Goal: Task Accomplishment & Management: Use online tool/utility

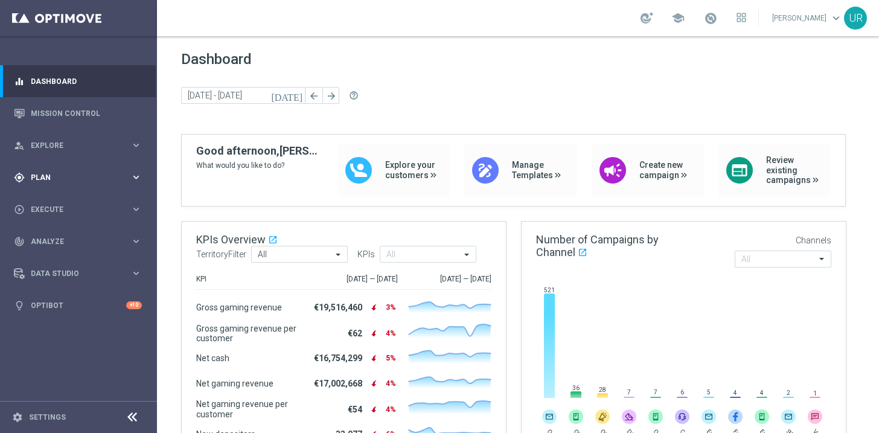
click at [138, 178] on icon "keyboard_arrow_right" at bounding box center [135, 176] width 11 height 11
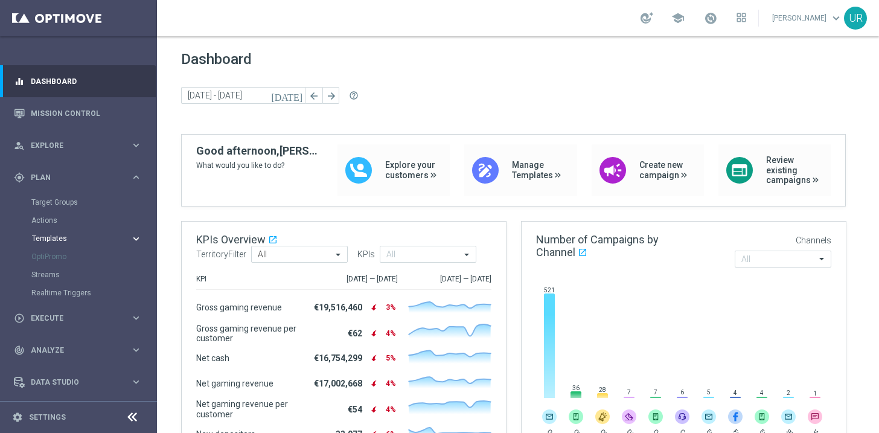
click at [62, 236] on span "Templates" at bounding box center [75, 238] width 86 height 7
click at [60, 254] on link "Optimail" at bounding box center [81, 257] width 88 height 10
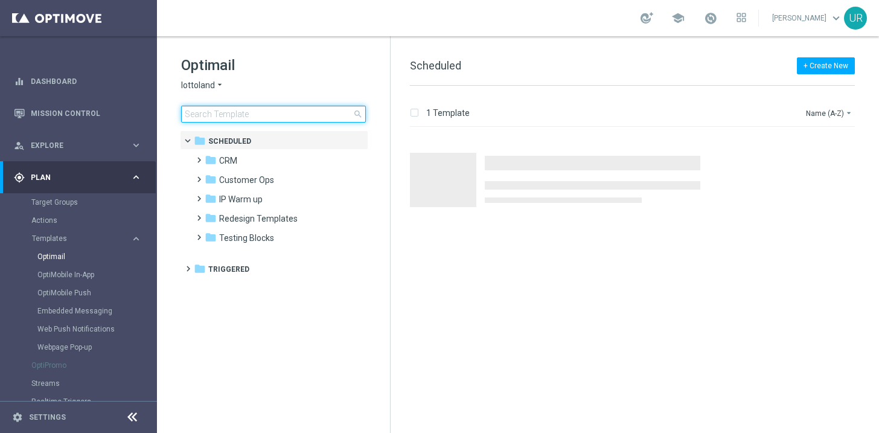
click at [270, 114] on input at bounding box center [273, 114] width 185 height 17
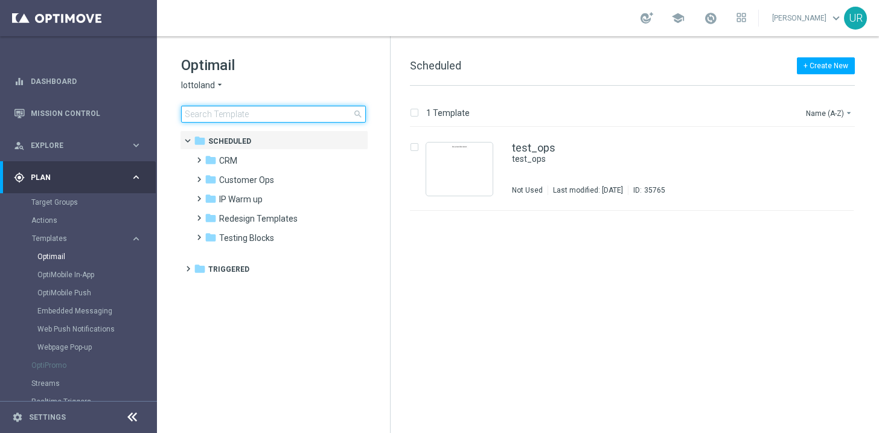
type input "DE_ALL__649_ACTIVE_251008__NVIP_EMA_TAC_LT"
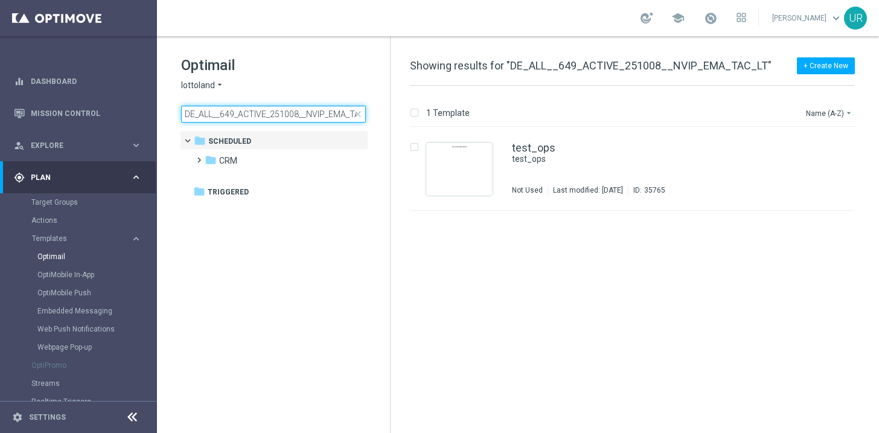
scroll to position [0, 19]
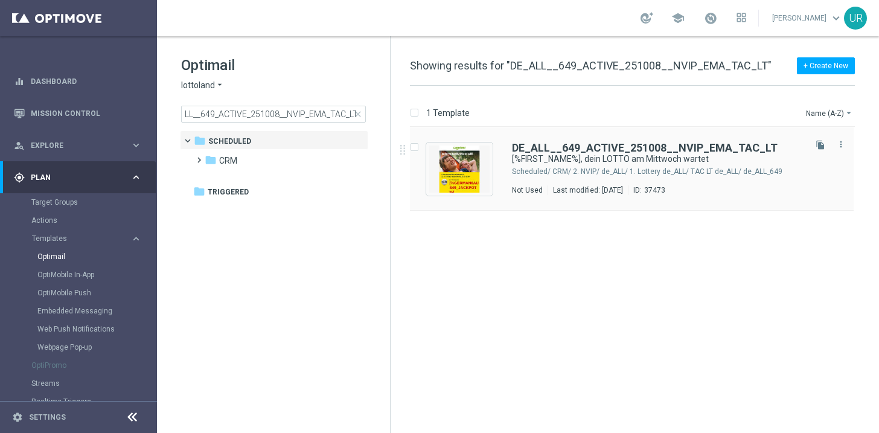
click at [542, 141] on div "DE_ALL__649_ACTIVE_251008__NVIP_EMA_TAC_LT [%FIRST_NAME%], dein LOTTO am Mittwo…" at bounding box center [632, 168] width 444 height 83
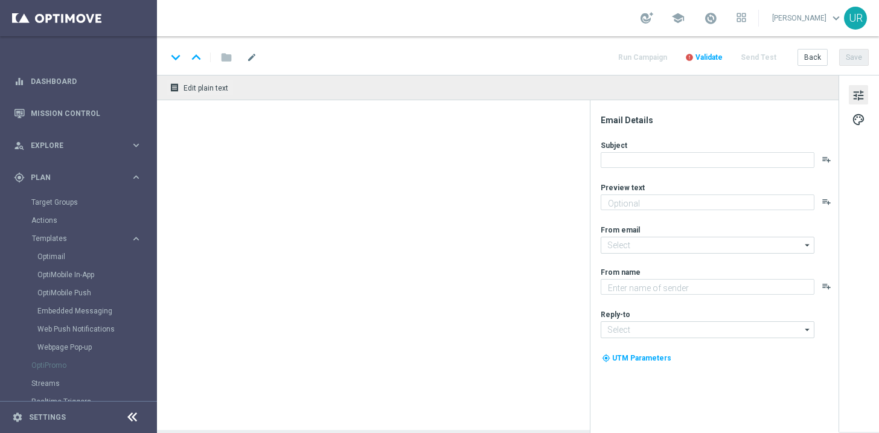
type textarea "Mit Gratistipps für die EuroDreams."
type input "[EMAIL_ADDRESS][DOMAIN_NAME]"
type textarea "Lottoland"
type input "[EMAIL_ADDRESS][DOMAIN_NAME]"
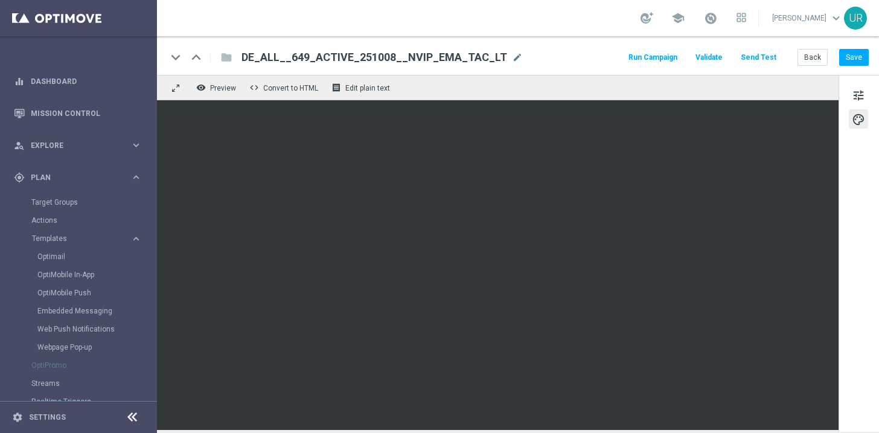
click at [758, 54] on button "Send Test" at bounding box center [758, 58] width 39 height 16
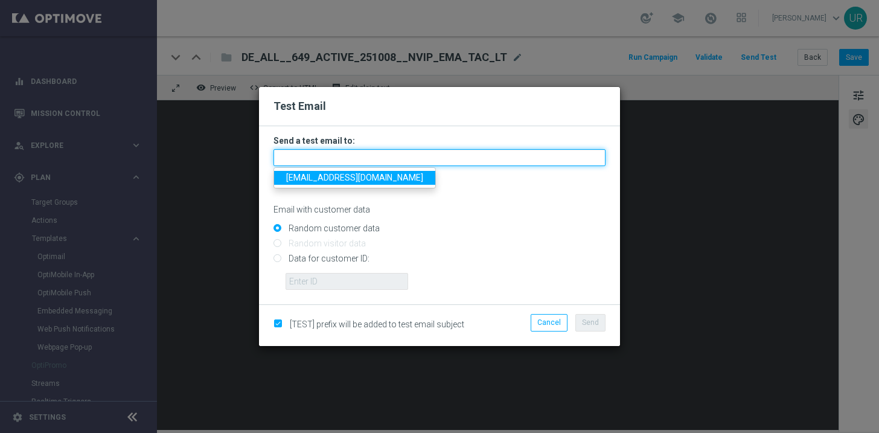
click at [451, 160] on input "text" at bounding box center [440, 157] width 332 height 17
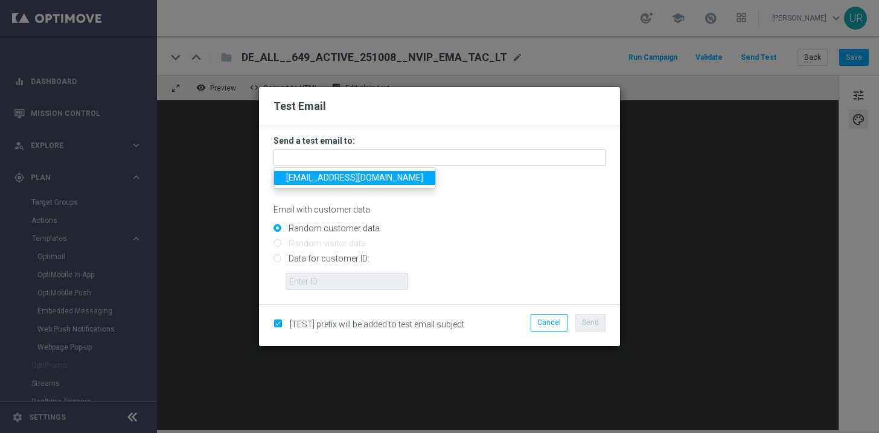
click at [328, 179] on span "[EMAIL_ADDRESS][DOMAIN_NAME]" at bounding box center [354, 178] width 137 height 10
type input "[EMAIL_ADDRESS][DOMAIN_NAME]"
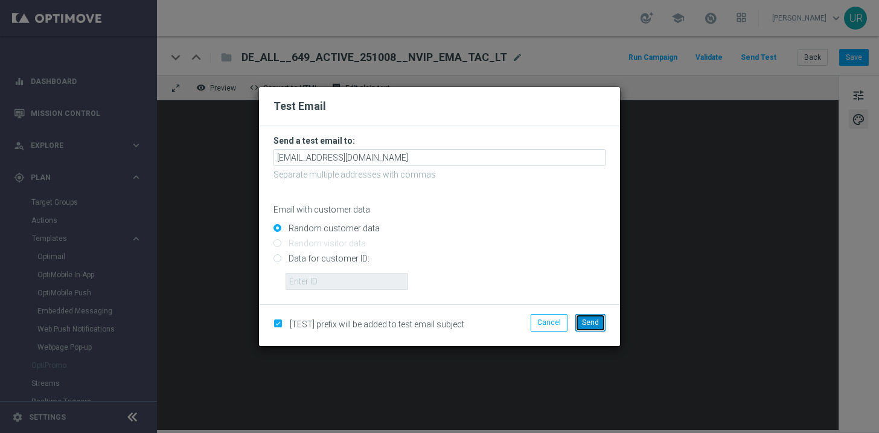
click at [590, 320] on span "Send" at bounding box center [590, 322] width 17 height 8
click at [597, 324] on span "Send" at bounding box center [590, 322] width 17 height 8
